Goal: Transaction & Acquisition: Purchase product/service

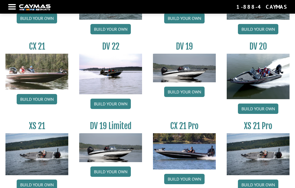
scroll to position [563, 0]
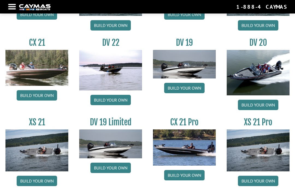
click at [104, 103] on link "Build your own" at bounding box center [110, 100] width 40 height 10
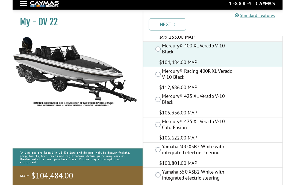
scroll to position [115, 0]
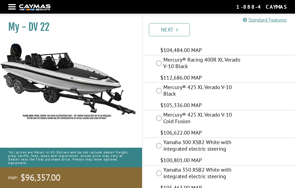
click at [160, 27] on link "Next" at bounding box center [169, 29] width 41 height 13
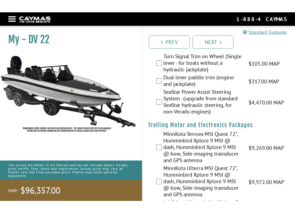
scroll to position [0, 0]
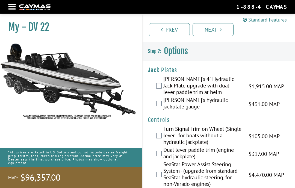
click at [154, 83] on div "[PERSON_NAME]'s 4" Hydraulic Jack Plate upgrade with dual lever paddle trim at …" at bounding box center [219, 86] width 152 height 21
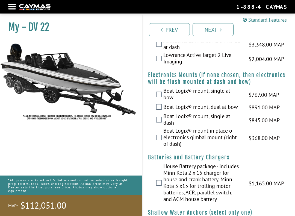
scroll to position [526, 0]
click at [158, 163] on div "House Battery package - includes Minn Kota 2 x 15 charger for house and crank b…" at bounding box center [219, 183] width 152 height 41
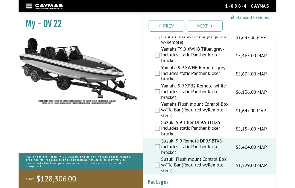
scroll to position [1849, 0]
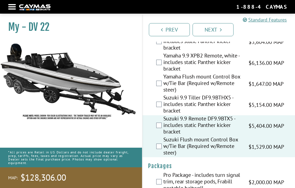
click at [214, 28] on link "Next" at bounding box center [212, 29] width 41 height 13
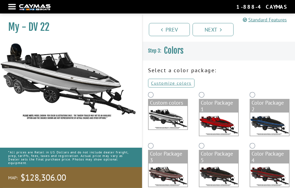
scroll to position [0, 0]
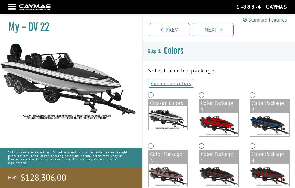
click at [161, 84] on link "Customize colors" at bounding box center [171, 83] width 46 height 9
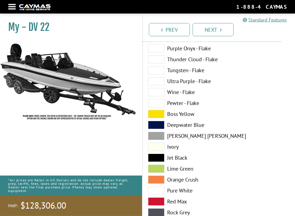
scroll to position [198, 0]
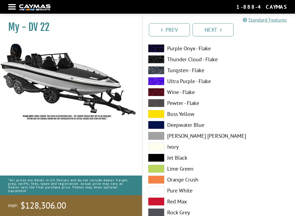
click at [152, 158] on span at bounding box center [156, 157] width 16 height 8
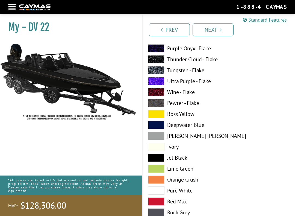
click at [154, 125] on span at bounding box center [156, 125] width 16 height 8
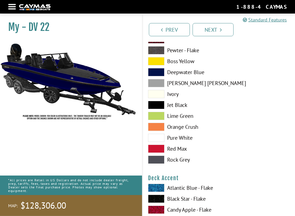
scroll to position [251, 0]
click at [152, 159] on span at bounding box center [156, 159] width 16 height 8
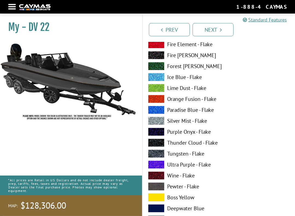
scroll to position [451, 0]
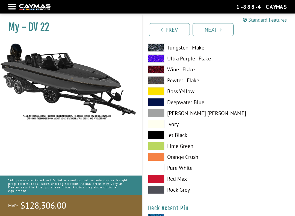
click at [151, 126] on span at bounding box center [156, 124] width 16 height 8
click at [152, 114] on span at bounding box center [156, 113] width 16 height 8
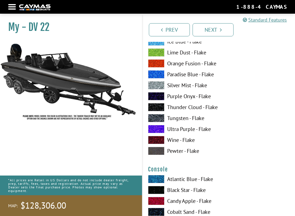
scroll to position [820, 0]
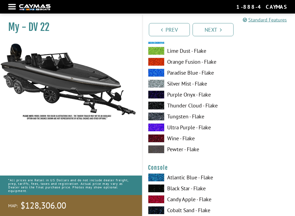
click at [155, 149] on span at bounding box center [156, 149] width 16 height 8
click at [151, 126] on span at bounding box center [156, 127] width 16 height 8
click at [150, 149] on span at bounding box center [156, 149] width 16 height 8
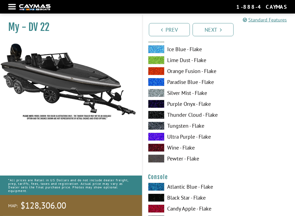
scroll to position [812, 0]
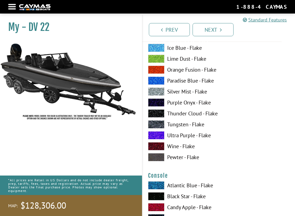
click at [151, 71] on span at bounding box center [156, 70] width 16 height 8
click at [151, 161] on span at bounding box center [156, 157] width 16 height 8
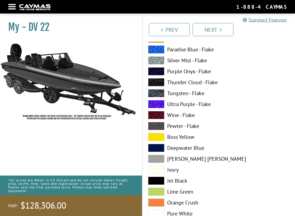
scroll to position [1068, 0]
click at [152, 159] on span at bounding box center [156, 159] width 16 height 8
click at [151, 150] on span at bounding box center [156, 148] width 16 height 8
click at [150, 162] on span at bounding box center [156, 159] width 16 height 8
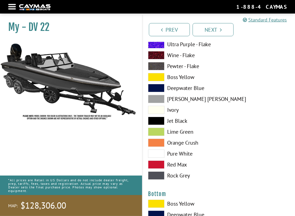
scroll to position [1128, 0]
click at [153, 178] on span at bounding box center [156, 175] width 16 height 8
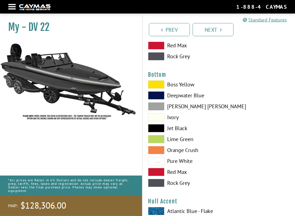
scroll to position [1247, 0]
click at [151, 186] on span at bounding box center [156, 183] width 16 height 8
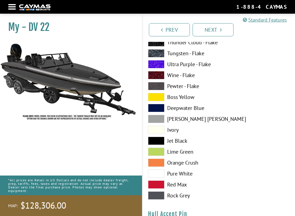
scroll to position [1574, 0]
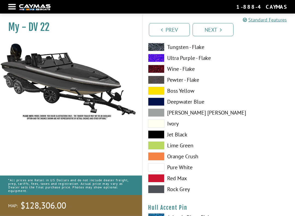
click at [153, 188] on span at bounding box center [156, 189] width 16 height 8
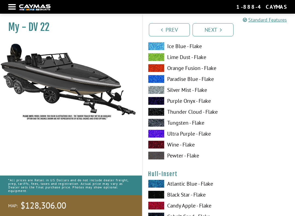
scroll to position [1833, 0]
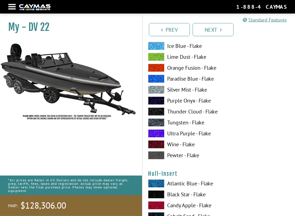
click at [153, 157] on span at bounding box center [156, 155] width 16 height 8
click at [152, 82] on span at bounding box center [156, 79] width 16 height 8
click at [152, 159] on span at bounding box center [156, 155] width 16 height 8
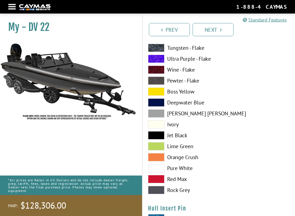
scroll to position [2132, 0]
click at [153, 188] on span at bounding box center [156, 190] width 16 height 8
click at [155, 169] on span at bounding box center [156, 168] width 16 height 8
click at [152, 126] on span at bounding box center [156, 124] width 16 height 8
click at [152, 117] on span at bounding box center [156, 113] width 16 height 8
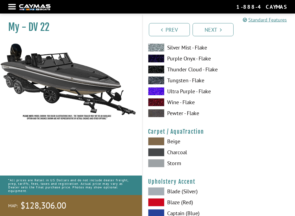
click at [155, 117] on span at bounding box center [156, 113] width 16 height 8
click at [152, 93] on span at bounding box center [156, 91] width 16 height 8
click at [152, 117] on span at bounding box center [156, 113] width 16 height 8
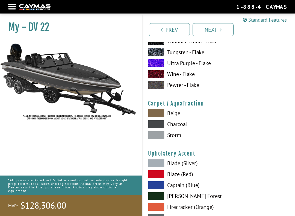
scroll to position [2462, 0]
click at [152, 125] on span at bounding box center [156, 124] width 16 height 8
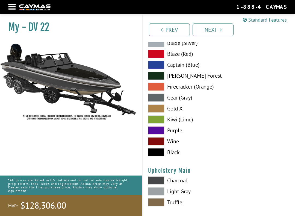
scroll to position [2583, 0]
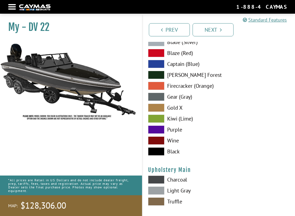
click at [152, 46] on span at bounding box center [156, 42] width 16 height 8
click at [152, 153] on span at bounding box center [156, 151] width 16 height 8
click at [151, 101] on span at bounding box center [156, 97] width 16 height 8
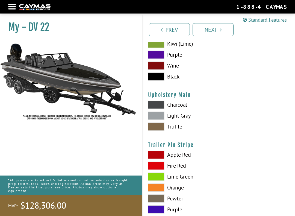
scroll to position [2657, 0]
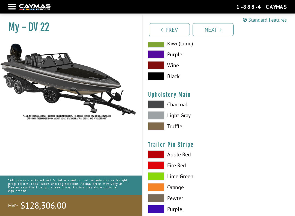
click at [152, 108] on span at bounding box center [156, 104] width 16 height 8
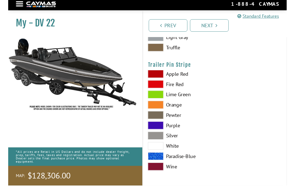
scroll to position [2743, 0]
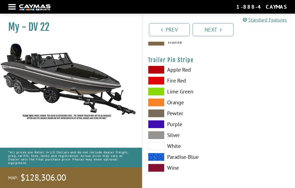
click at [153, 137] on span at bounding box center [156, 135] width 16 height 8
click at [155, 170] on span at bounding box center [156, 168] width 16 height 8
click at [153, 149] on span at bounding box center [156, 146] width 16 height 8
click at [150, 116] on span at bounding box center [156, 113] width 16 height 8
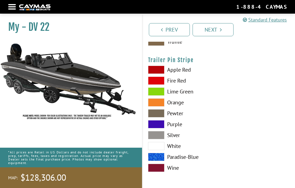
click at [218, 28] on link "Next" at bounding box center [212, 29] width 41 height 13
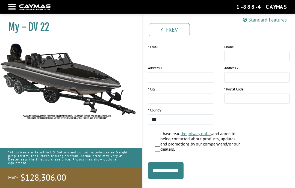
scroll to position [127, 0]
